Goal: Information Seeking & Learning: Learn about a topic

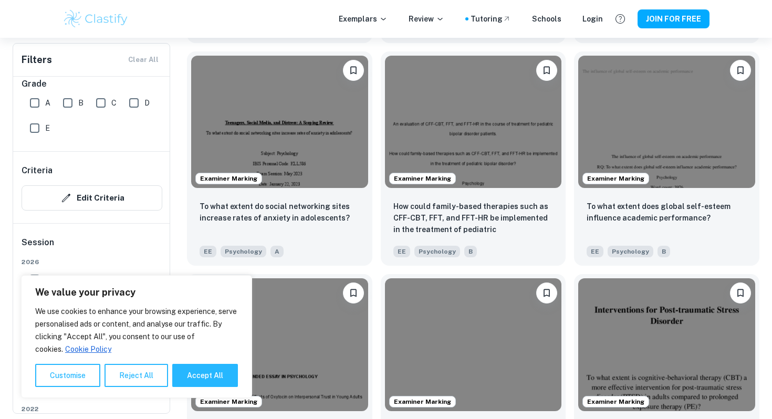
scroll to position [1230, 0]
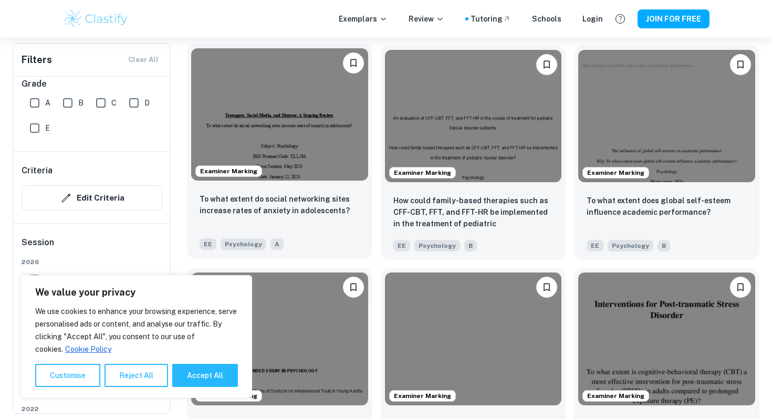
click at [349, 224] on div "To what extent do social networking sites increase rates of anxiety in adolesce…" at bounding box center [280, 211] width 160 height 36
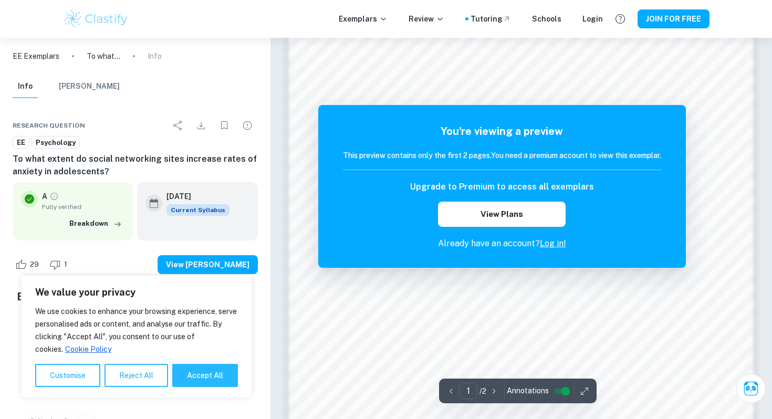
scroll to position [1016, 0]
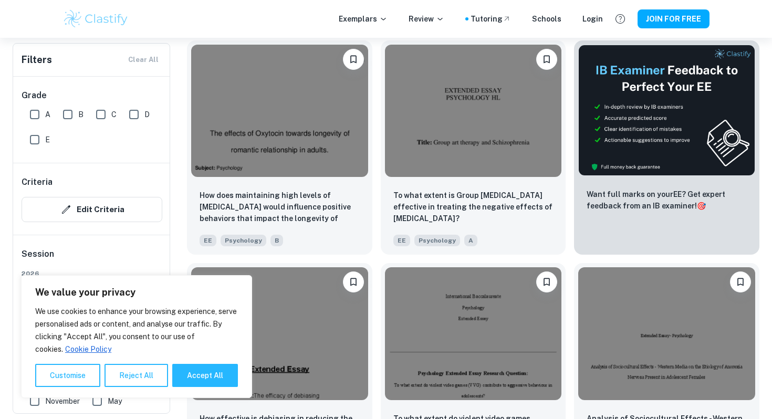
scroll to position [3908, 0]
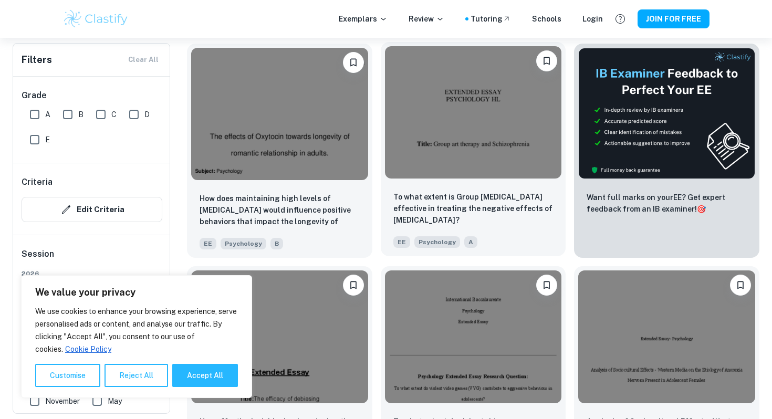
click at [537, 180] on div at bounding box center [473, 112] width 185 height 141
